Goal: Find specific page/section: Find specific page/section

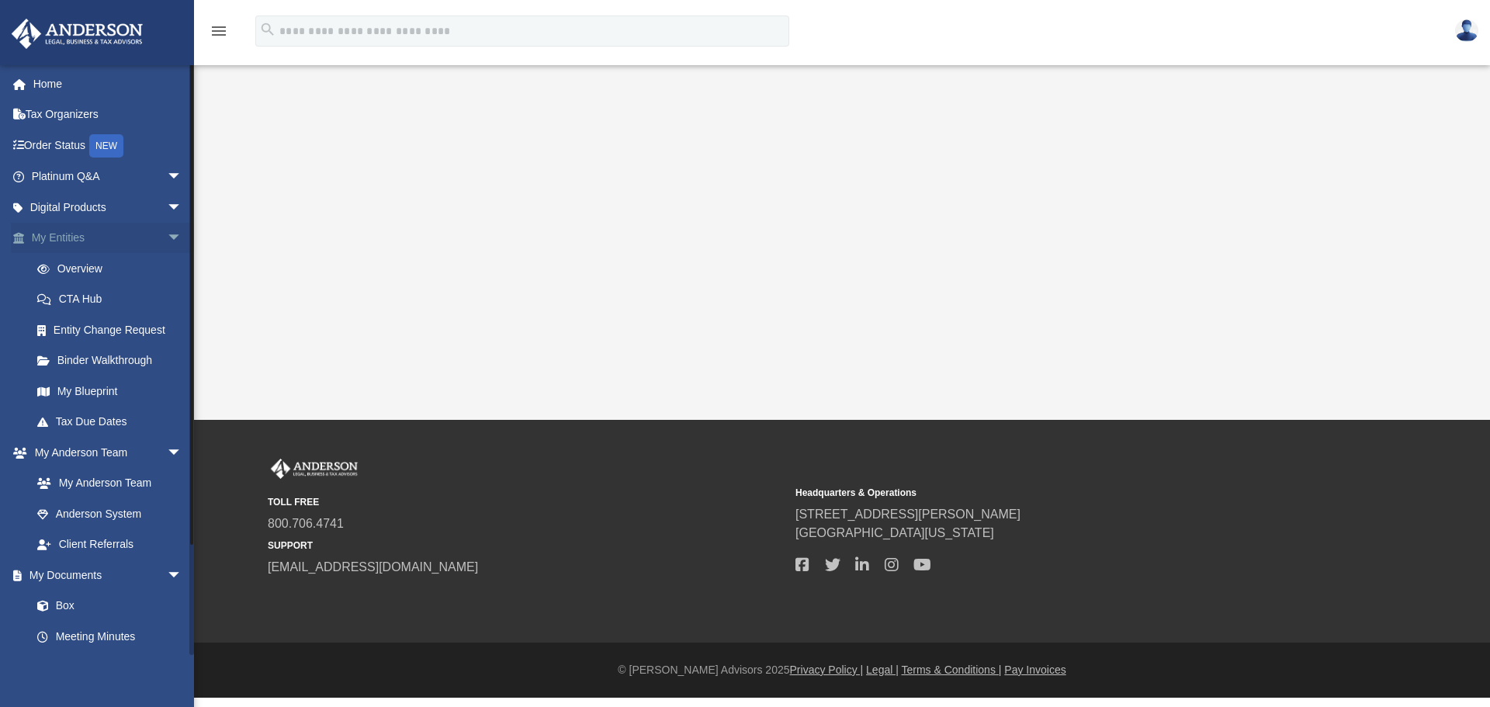
click at [167, 233] on span "arrow_drop_down" at bounding box center [182, 239] width 31 height 32
click at [167, 233] on span "arrow_drop_up" at bounding box center [182, 239] width 31 height 32
click at [167, 208] on span "arrow_drop_down" at bounding box center [182, 208] width 31 height 32
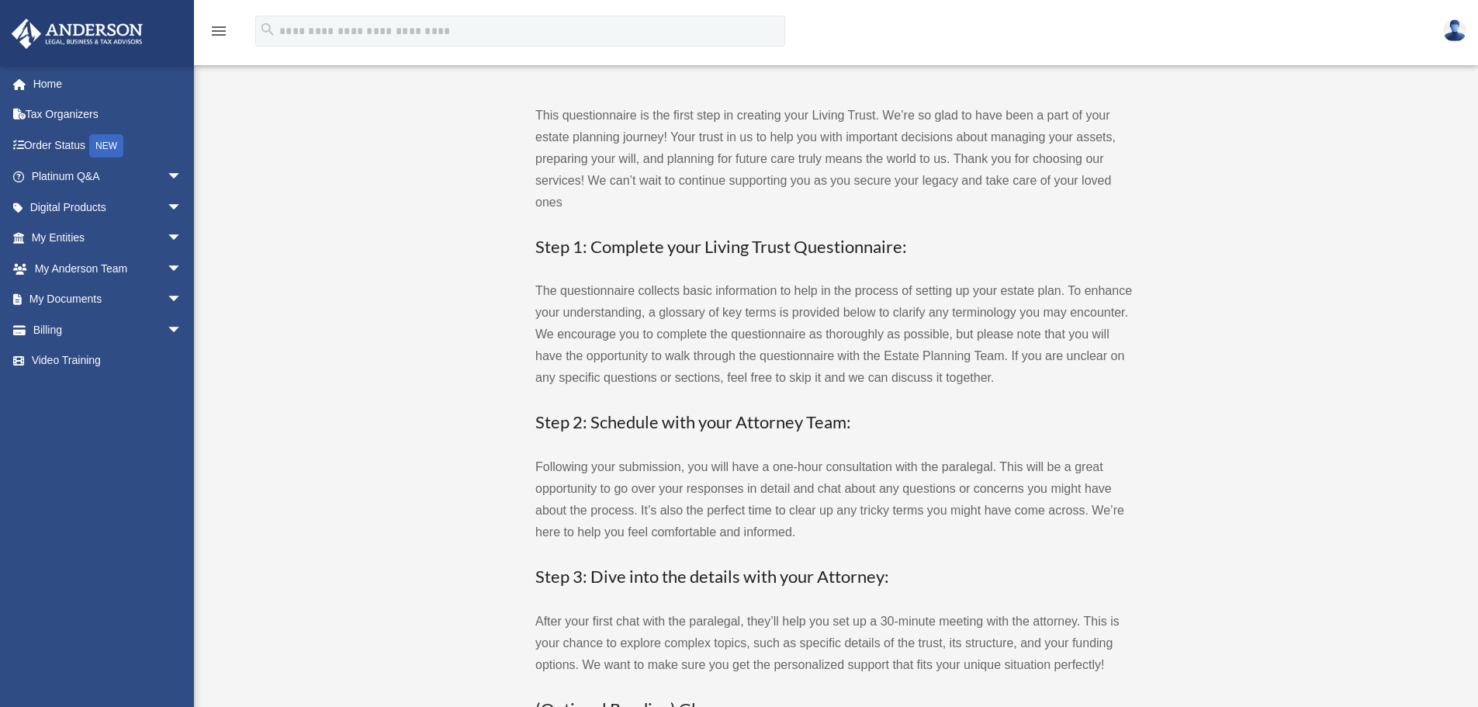
click at [219, 29] on icon "menu" at bounding box center [218, 31] width 19 height 19
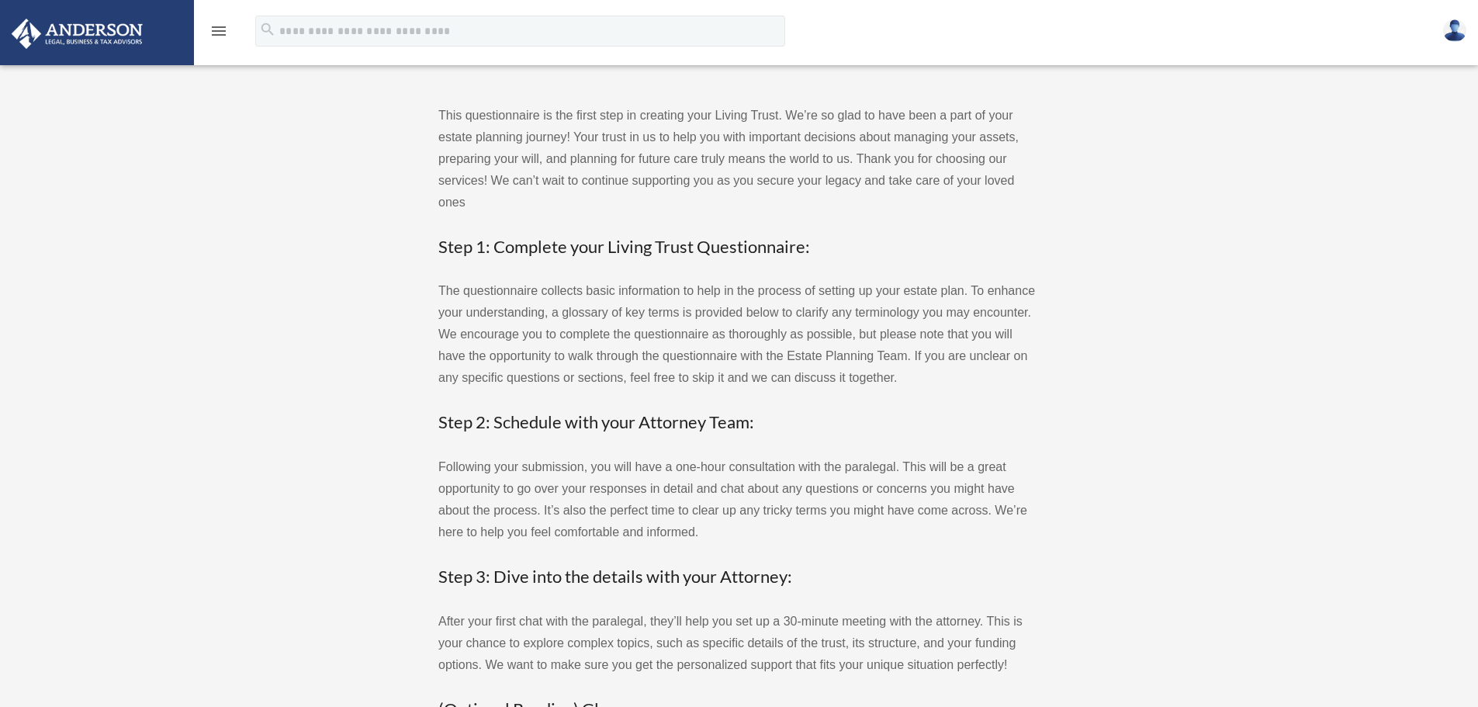
click at [219, 33] on icon "menu" at bounding box center [218, 31] width 19 height 19
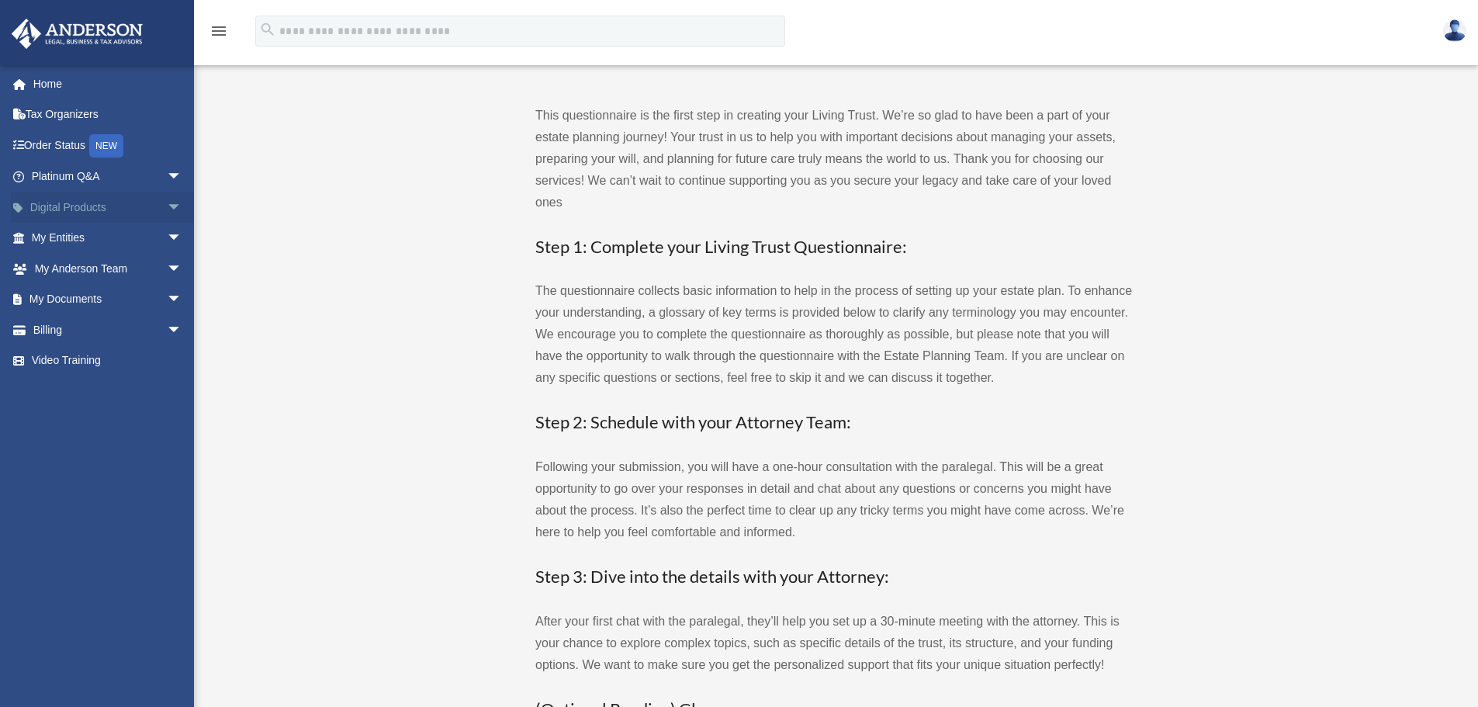
click at [167, 209] on span "arrow_drop_down" at bounding box center [182, 208] width 31 height 32
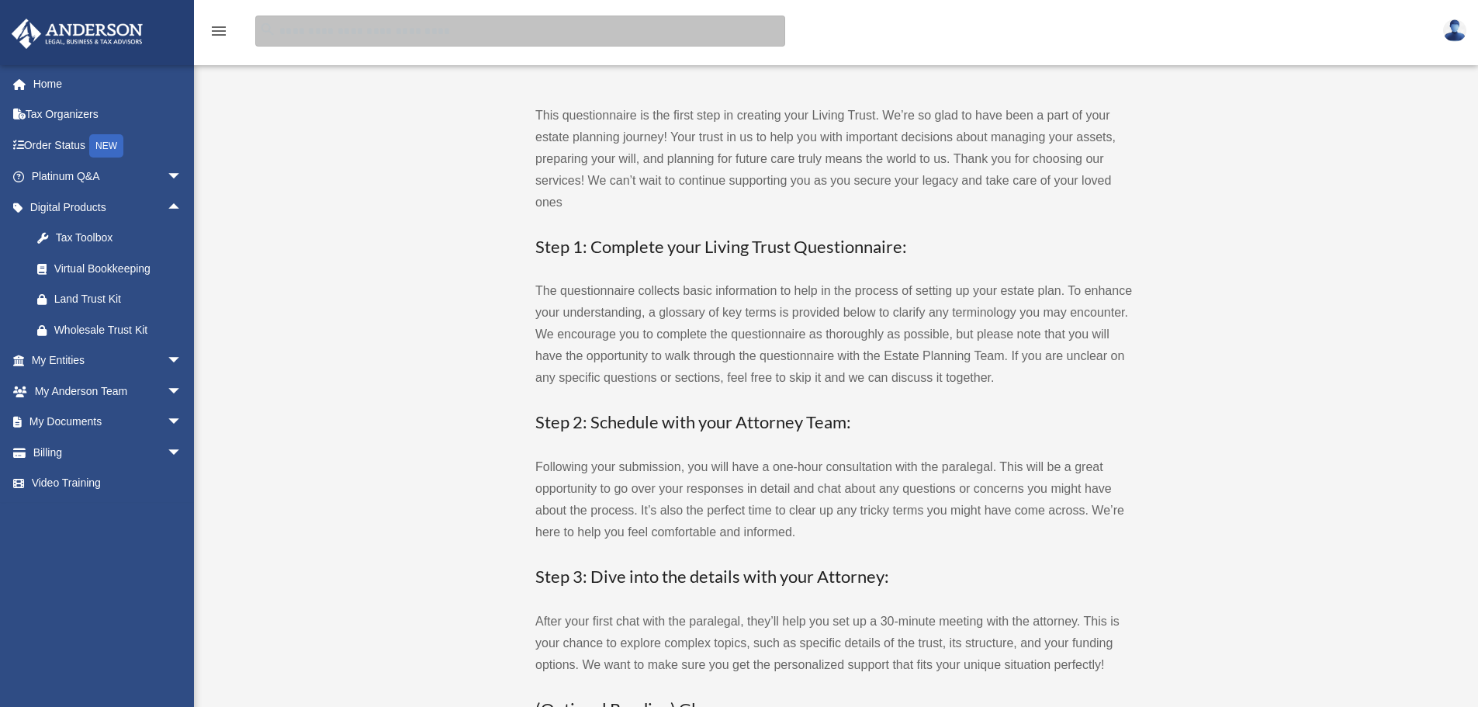
click at [317, 39] on input "search" at bounding box center [520, 31] width 530 height 31
type input "**********"
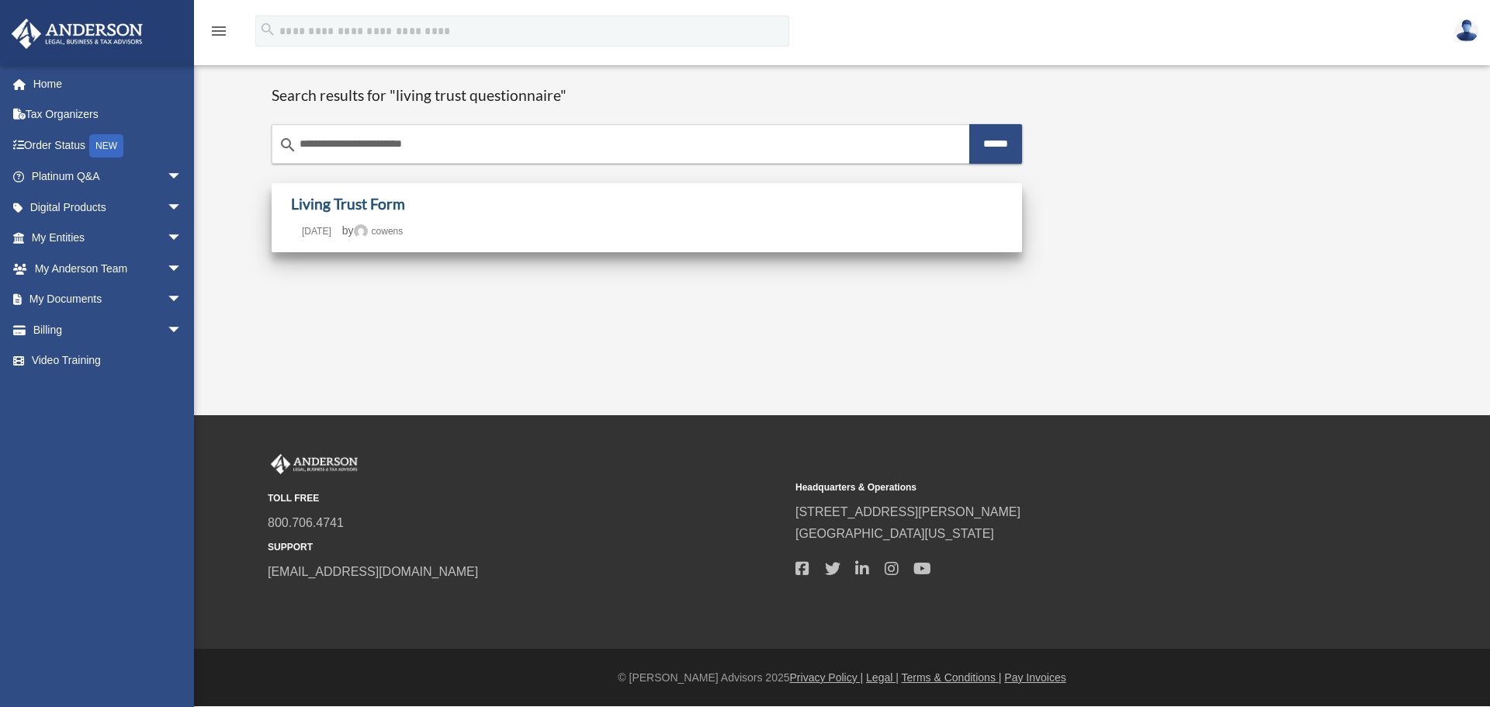
click at [365, 206] on link "Living Trust Form" at bounding box center [348, 204] width 114 height 18
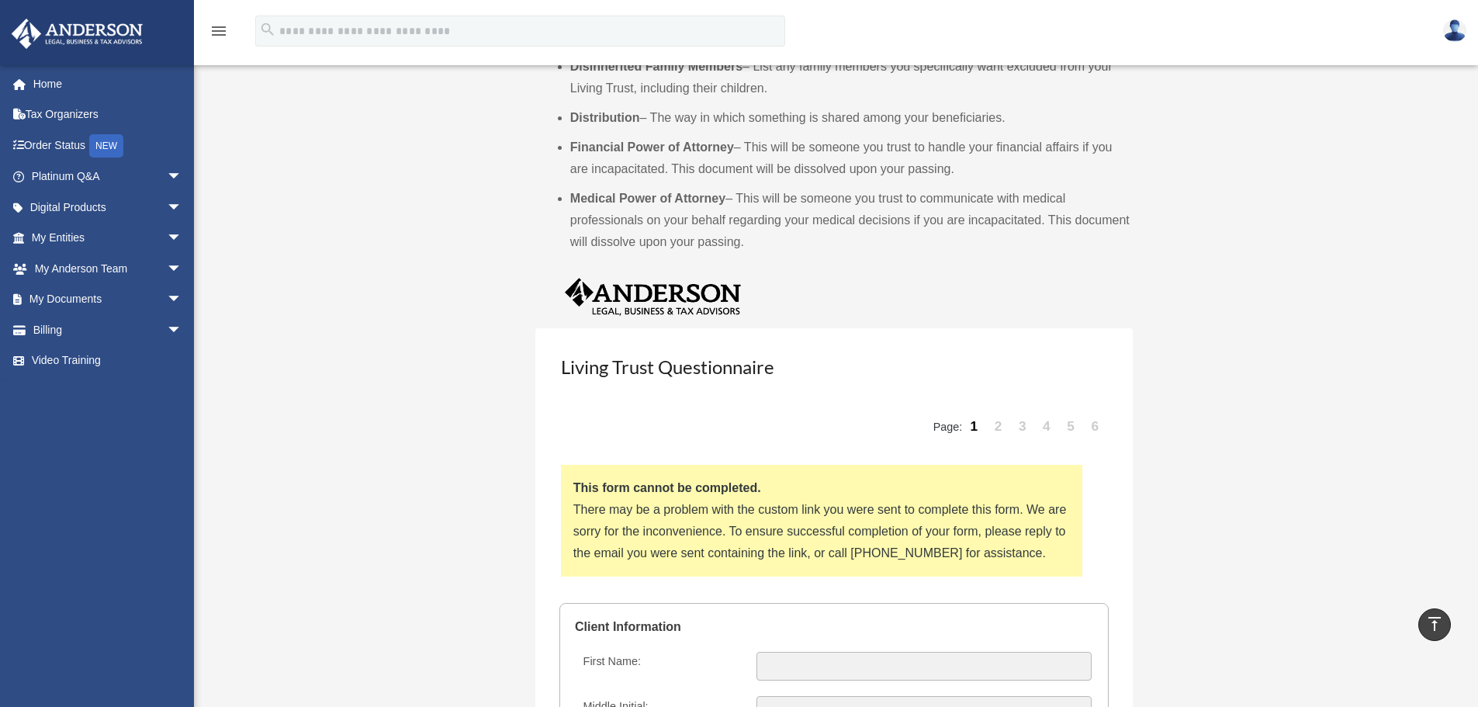
scroll to position [1086, 0]
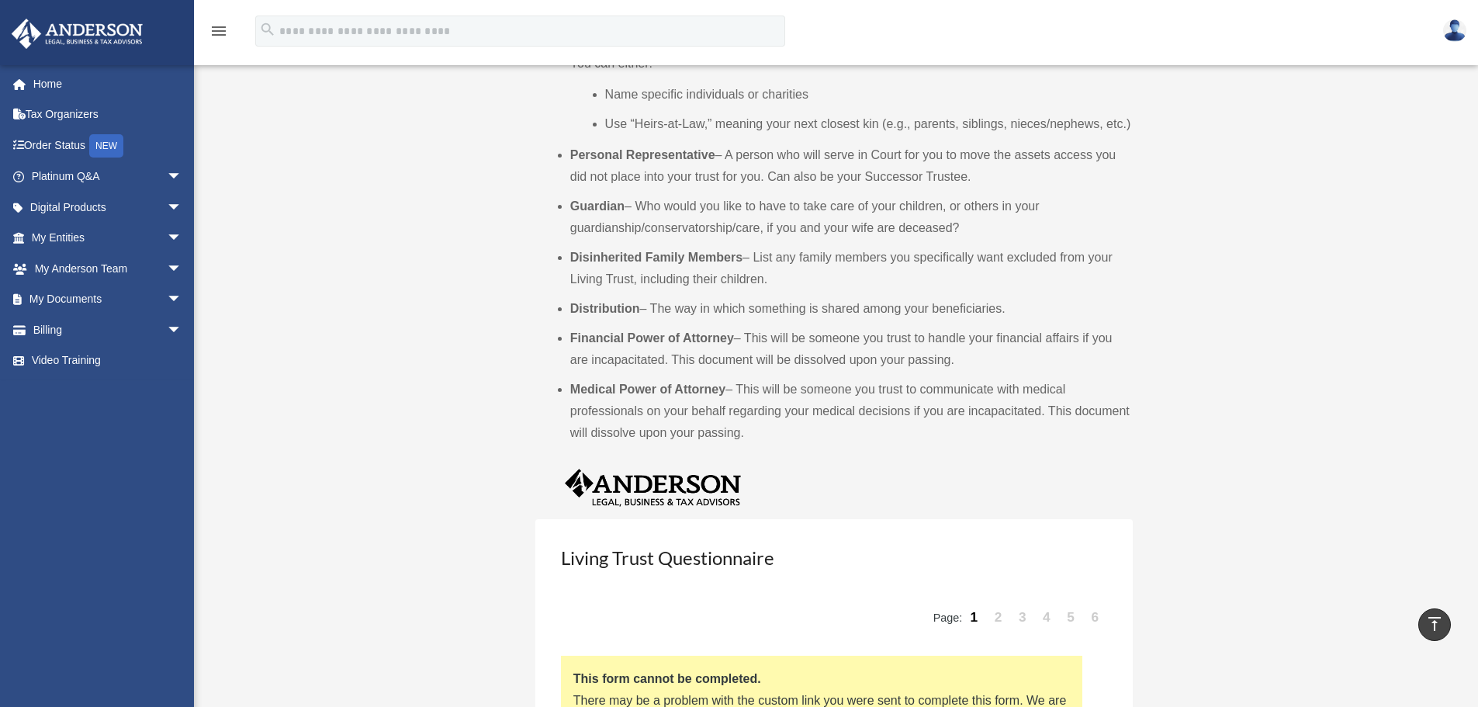
click at [1023, 615] on link "3" at bounding box center [1023, 617] width 22 height 47
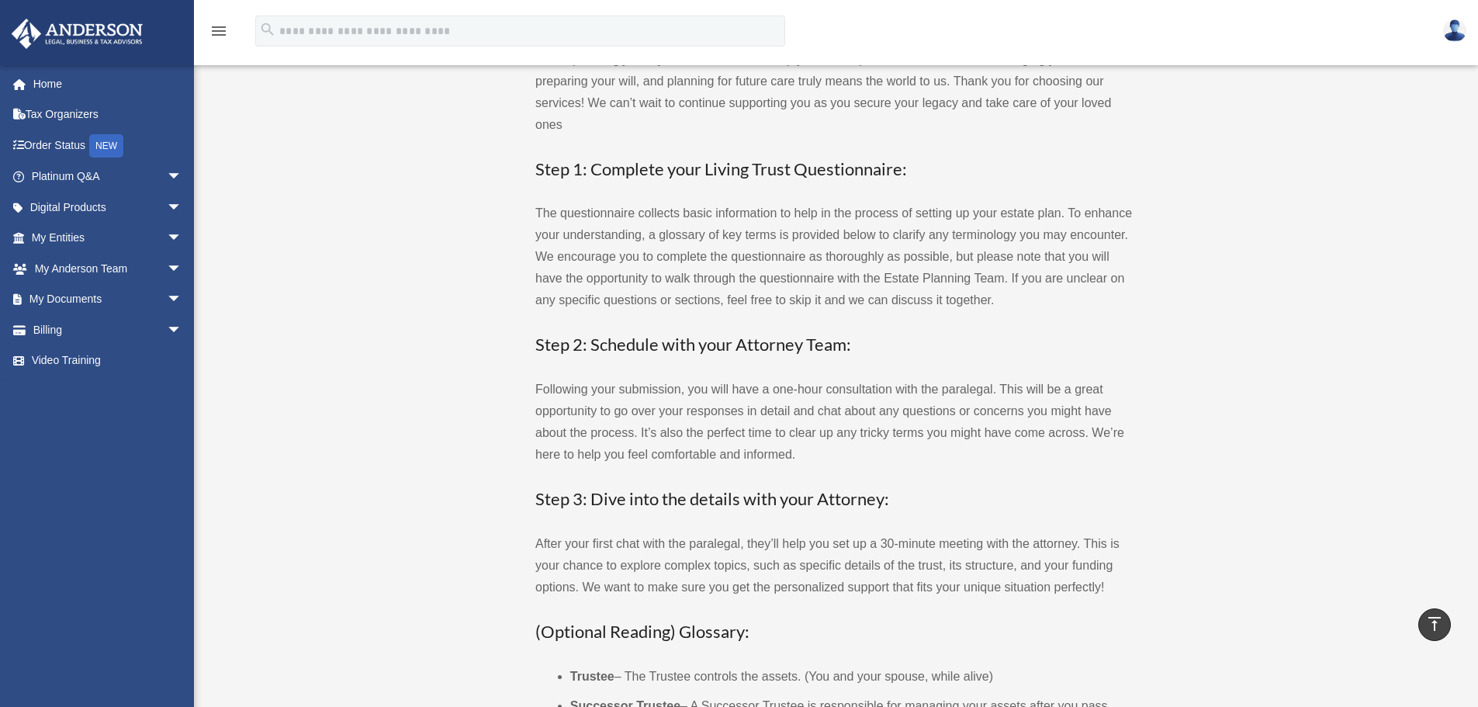
scroll to position [0, 0]
